Goal: Information Seeking & Learning: Learn about a topic

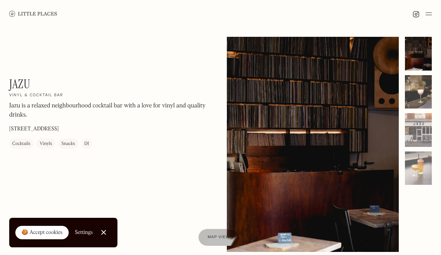
click at [416, 93] on div at bounding box center [417, 92] width 27 height 34
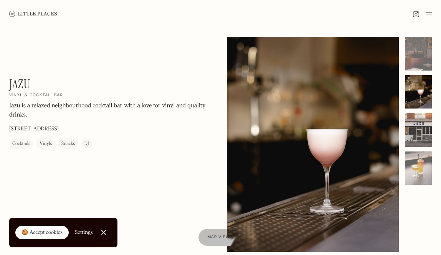
click at [419, 124] on div at bounding box center [417, 130] width 27 height 34
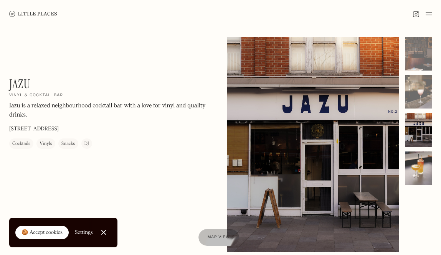
click at [422, 158] on div at bounding box center [417, 168] width 27 height 34
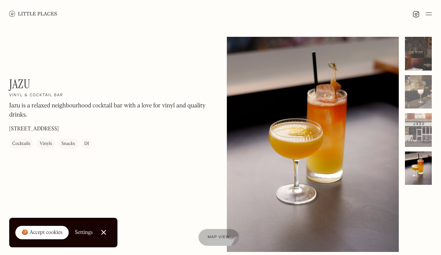
click at [430, 60] on div at bounding box center [417, 54] width 27 height 34
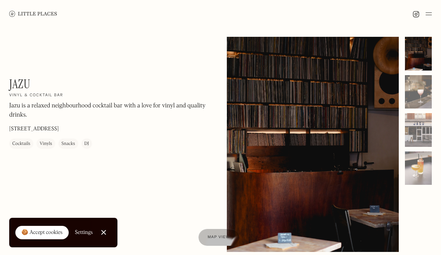
click at [40, 10] on link at bounding box center [33, 14] width 48 height 28
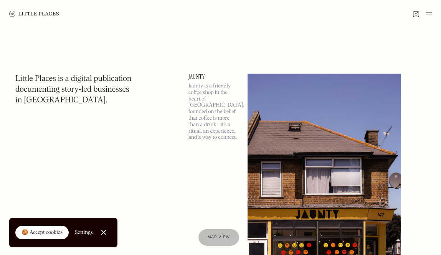
click at [426, 10] on img at bounding box center [428, 13] width 6 height 9
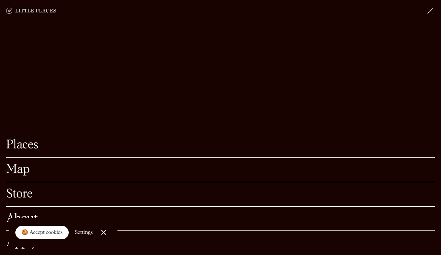
scroll to position [64, 0]
click at [30, 146] on link "Places" at bounding box center [220, 145] width 428 height 12
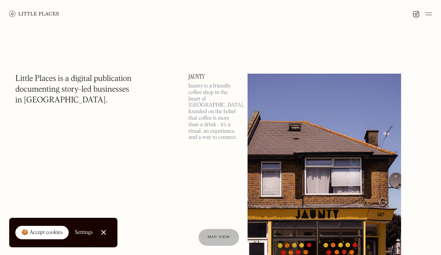
scroll to position [12, 0]
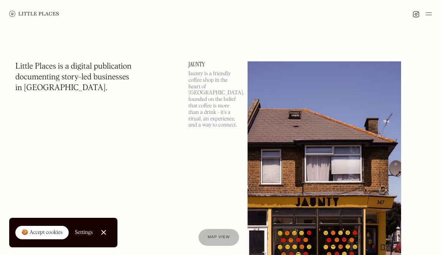
click at [47, 223] on div "🍪 Accept cookies Settings" at bounding box center [53, 233] width 77 height 30
click at [48, 229] on link "🍪 Accept cookies" at bounding box center [41, 233] width 53 height 14
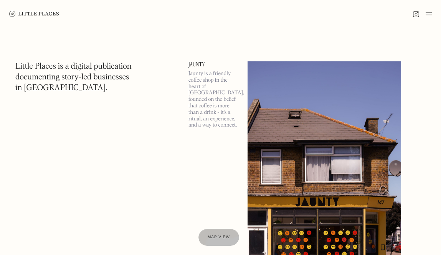
click at [429, 12] on img at bounding box center [428, 13] width 6 height 9
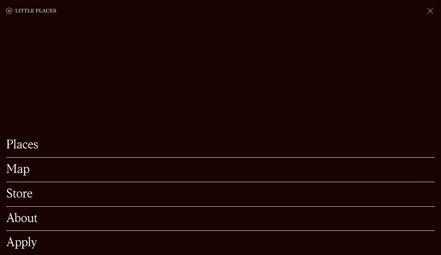
click at [19, 143] on link "Places" at bounding box center [220, 145] width 428 height 12
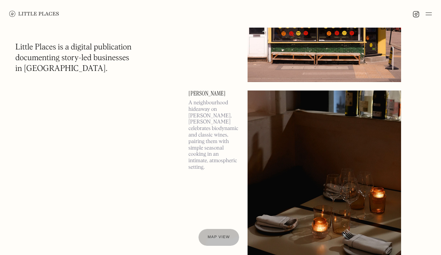
scroll to position [246, 0]
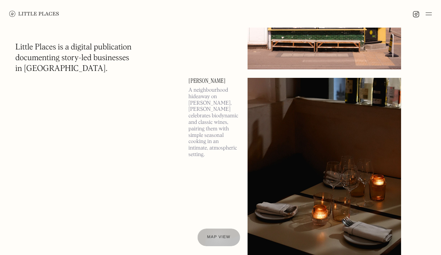
click at [217, 237] on span "Map view" at bounding box center [218, 237] width 23 height 5
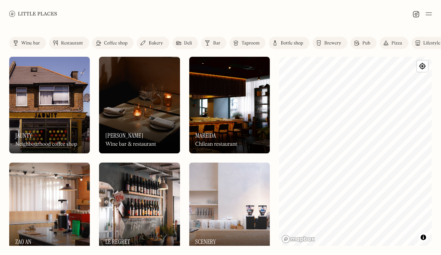
click at [34, 38] on link "Wine bar" at bounding box center [27, 43] width 37 height 12
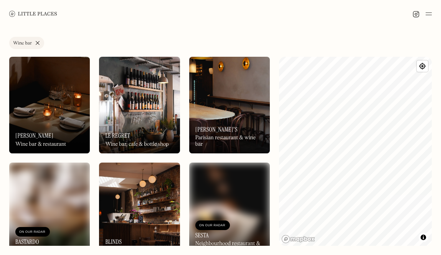
click at [38, 42] on link "Wine bar" at bounding box center [26, 43] width 35 height 12
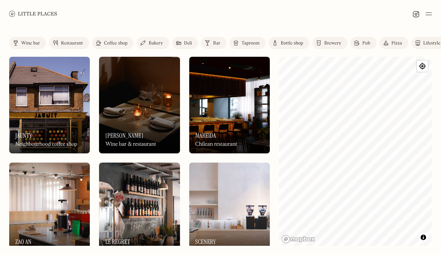
click at [250, 42] on div "Taproom" at bounding box center [250, 43] width 18 height 5
click at [217, 40] on link "Bar" at bounding box center [213, 43] width 25 height 12
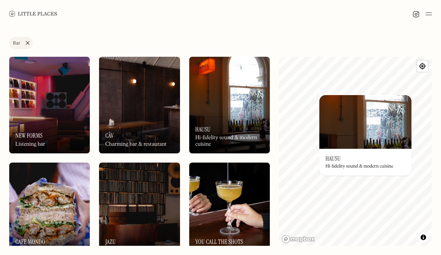
click at [337, 158] on h3 "Hausu" at bounding box center [332, 158] width 15 height 7
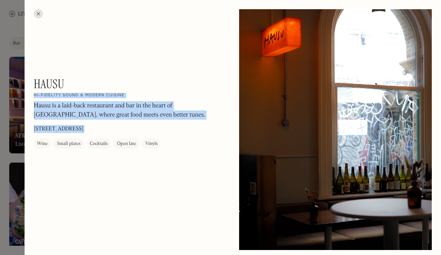
drag, startPoint x: 83, startPoint y: 83, endPoint x: 33, endPoint y: 80, distance: 50.0
click at [97, 102] on p "Hausu is a laid-back restaurant and bar in the heart of [GEOGRAPHIC_DATA], wher…" at bounding box center [130, 110] width 193 height 18
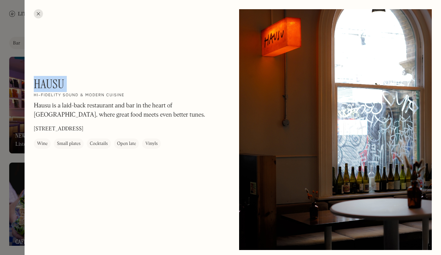
drag, startPoint x: 69, startPoint y: 87, endPoint x: 35, endPoint y: 76, distance: 36.1
click at [35, 77] on div "Hausu On Our Radar Hi-fidelity sound & modern cuisine Hausu is a laid-back rest…" at bounding box center [130, 113] width 193 height 72
copy div "Hausu On Our Radar"
click at [36, 15] on div at bounding box center [38, 13] width 9 height 9
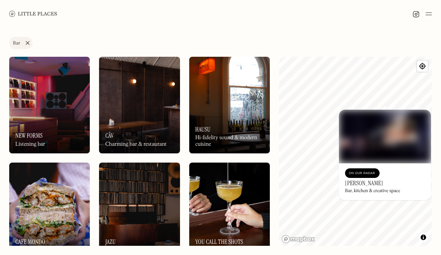
click at [360, 181] on h3 "[PERSON_NAME]" at bounding box center [364, 182] width 38 height 7
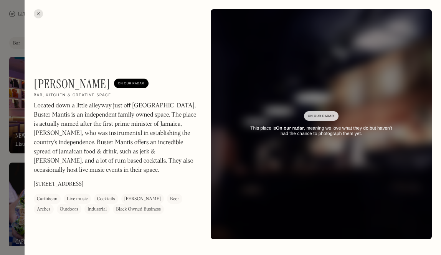
click at [99, 92] on div "Buster Mantis On Our Radar Bar, kitchen & creative space Located down a little …" at bounding box center [116, 146] width 164 height 138
click at [124, 83] on div "On Our Radar" at bounding box center [131, 84] width 27 height 8
click at [74, 82] on h1 "[PERSON_NAME]" at bounding box center [72, 84] width 76 height 15
